Goal: Find specific page/section: Find specific page/section

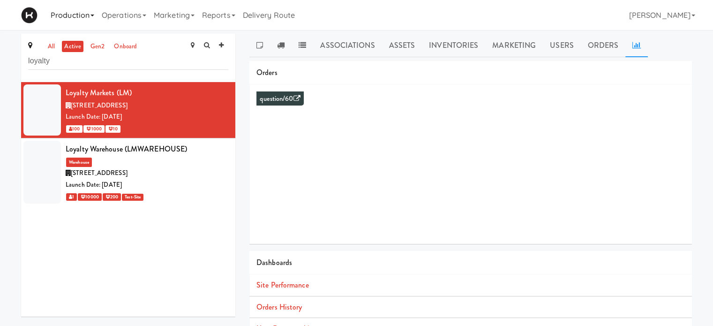
click at [72, 11] on link "Production" at bounding box center [72, 15] width 51 height 30
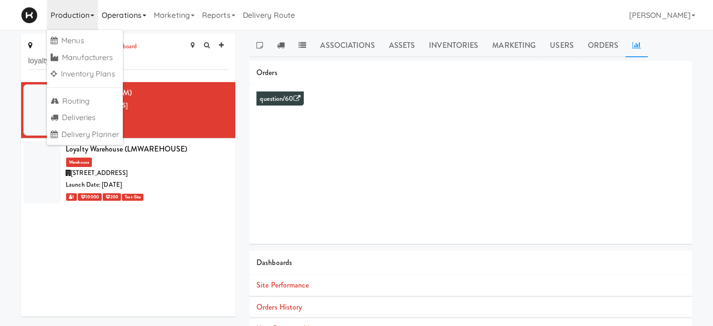
click at [121, 19] on link "Operations" at bounding box center [124, 15] width 52 height 30
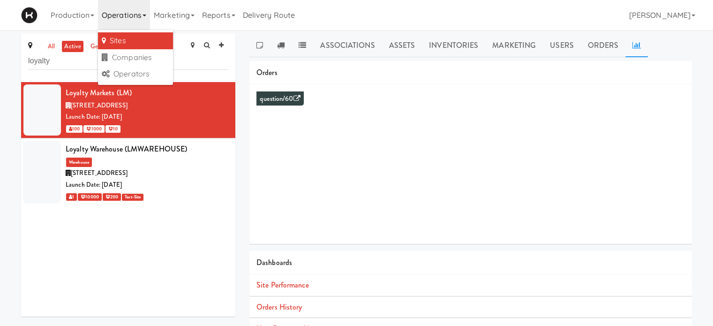
click at [123, 37] on link "Sites" at bounding box center [135, 40] width 75 height 17
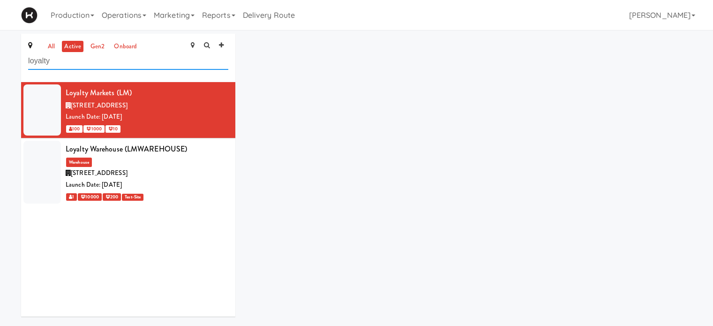
drag, startPoint x: 71, startPoint y: 63, endPoint x: 23, endPoint y: 66, distance: 48.9
click at [23, 66] on div "all active gen2 onboard loyalty" at bounding box center [128, 58] width 214 height 48
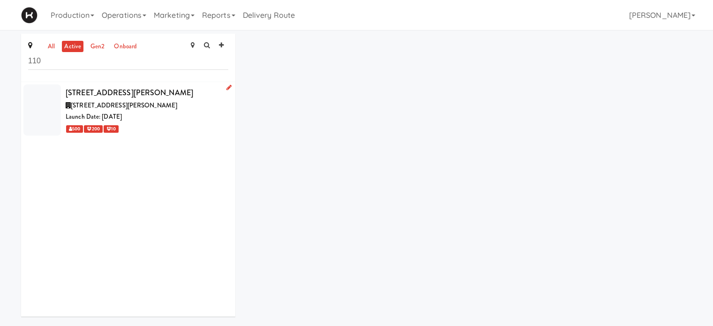
click at [144, 106] on span "[STREET_ADDRESS][PERSON_NAME]" at bounding box center [124, 105] width 106 height 9
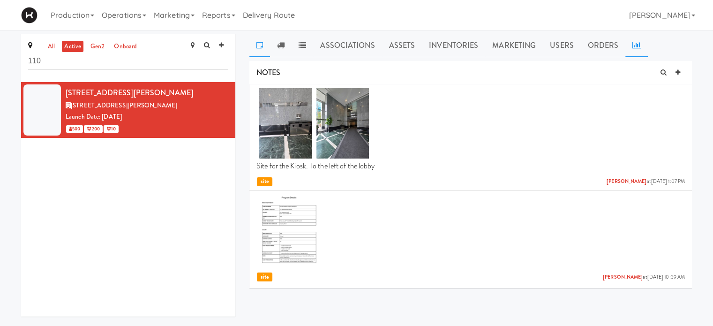
click at [634, 48] on icon at bounding box center [637, 45] width 8 height 8
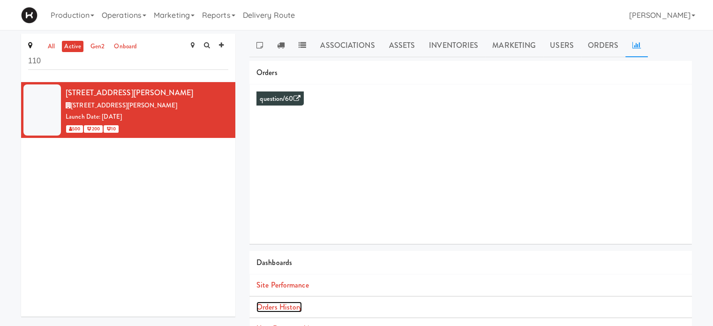
click at [295, 309] on link "Orders History" at bounding box center [279, 307] width 45 height 11
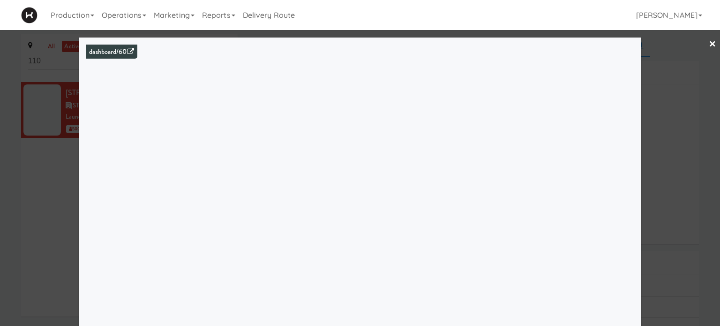
click at [669, 138] on div at bounding box center [360, 163] width 720 height 326
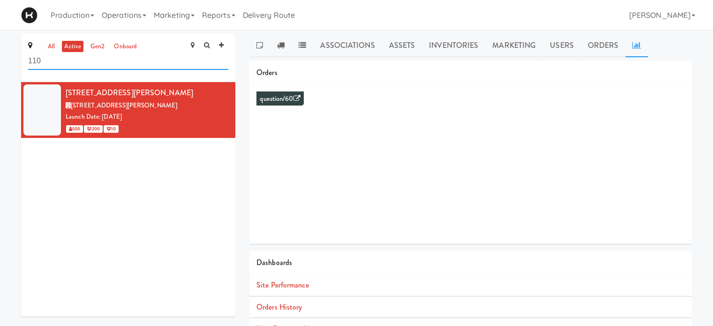
drag, startPoint x: 82, startPoint y: 61, endPoint x: 0, endPoint y: 71, distance: 82.7
click at [0, 71] on div "all active gen2 onboard [STREET_ADDRESS][PERSON_NAME] (110SHEPPARD) [STREET_ADD…" at bounding box center [356, 223] width 713 height 378
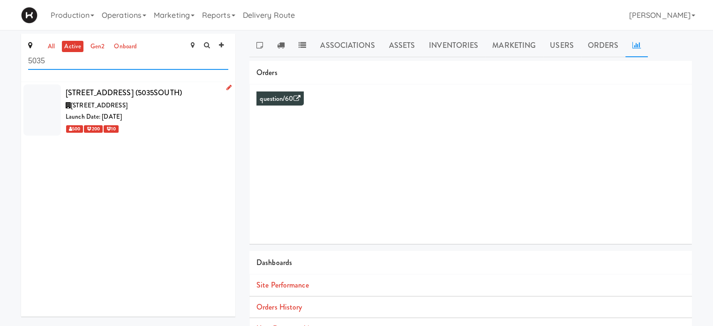
type input "5035"
click at [139, 112] on div "Launch Date: [DATE]" at bounding box center [147, 117] width 163 height 12
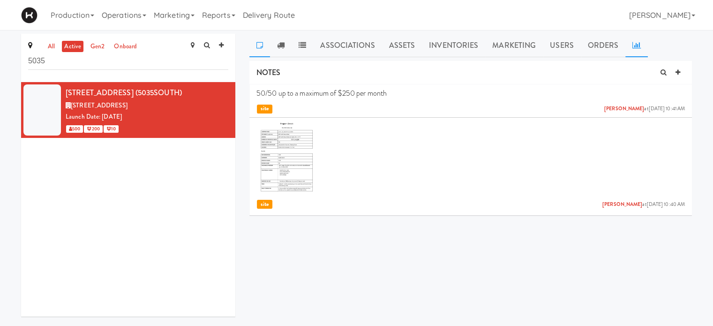
click at [634, 41] on icon at bounding box center [637, 45] width 8 height 8
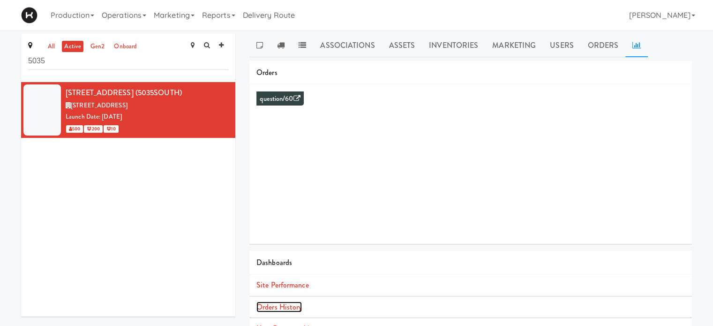
click at [292, 304] on link "Orders History" at bounding box center [279, 307] width 45 height 11
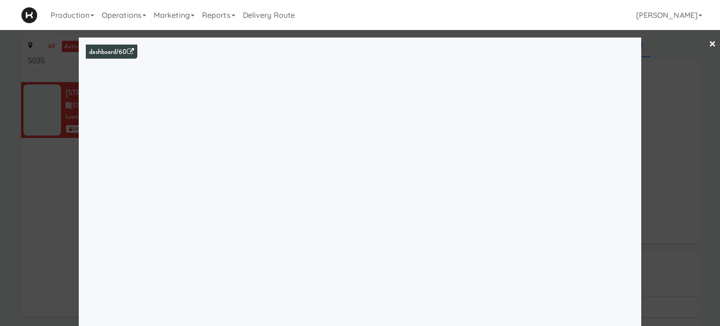
click at [709, 40] on link "×" at bounding box center [713, 44] width 8 height 29
